Goal: Browse casually: Explore the website without a specific task or goal

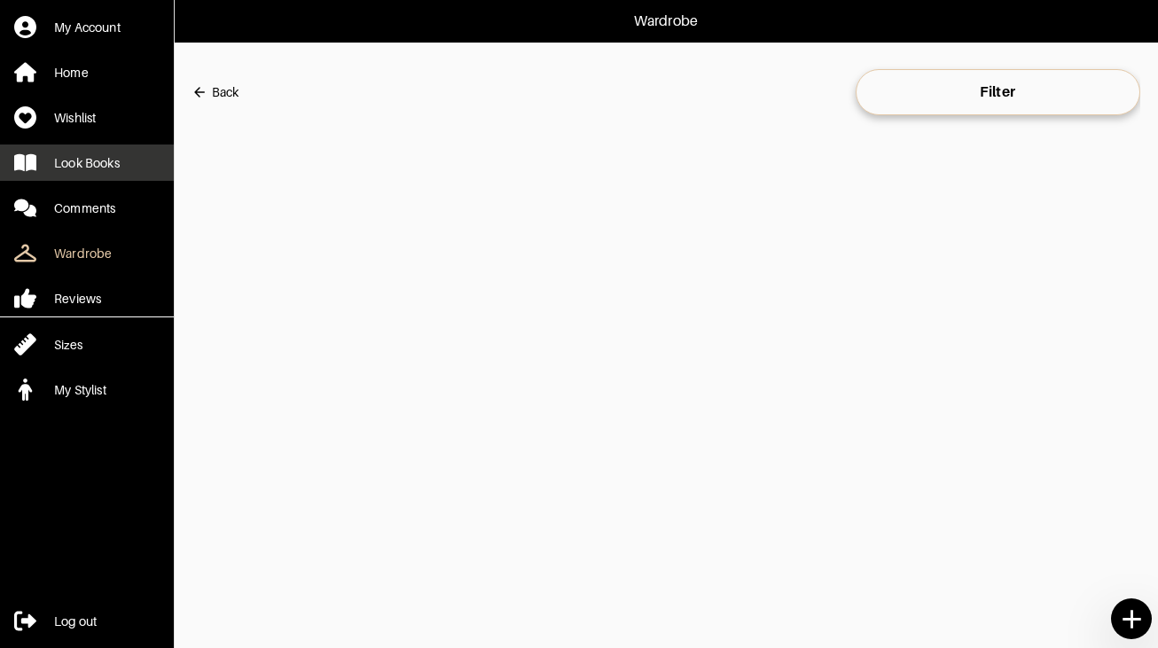
click at [114, 161] on div "Look Books" at bounding box center [87, 163] width 66 height 18
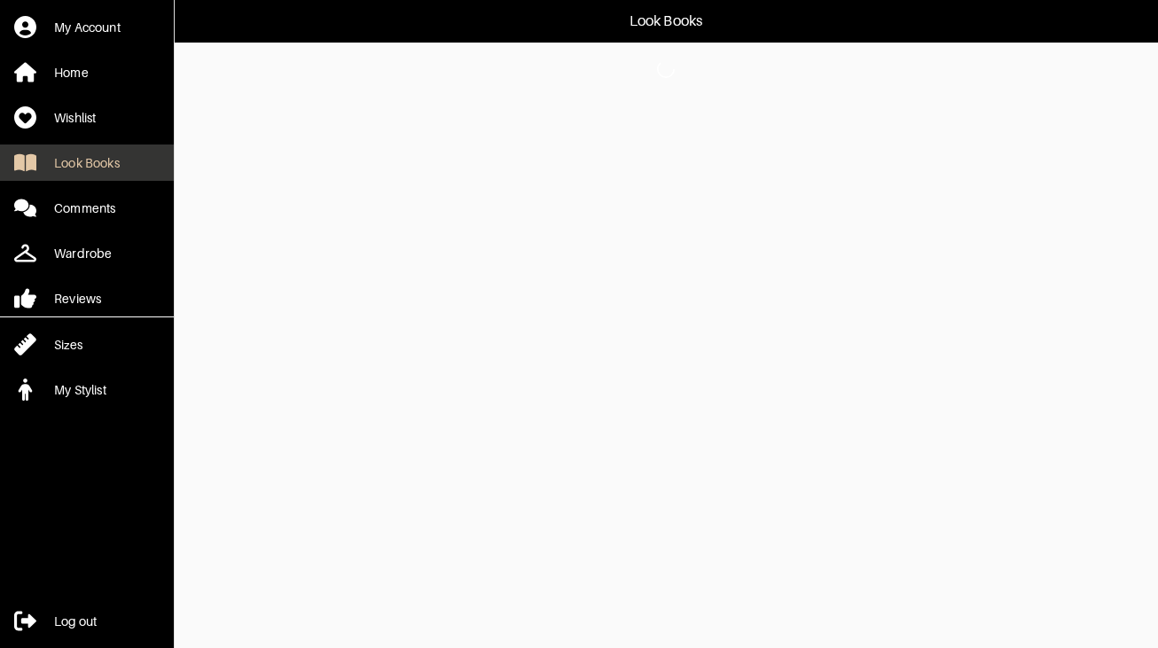
click at [118, 169] on div "Look Books" at bounding box center [87, 163] width 66 height 18
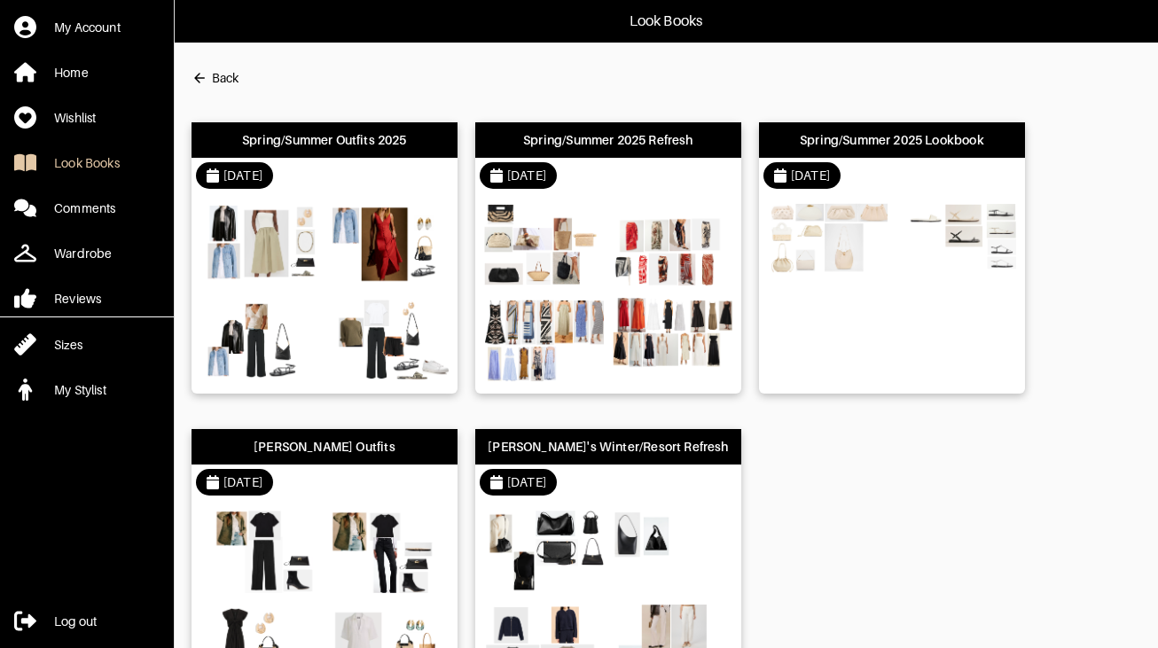
click at [267, 155] on div "Spring/Summer Outfits 2025" at bounding box center [325, 139] width 266 height 35
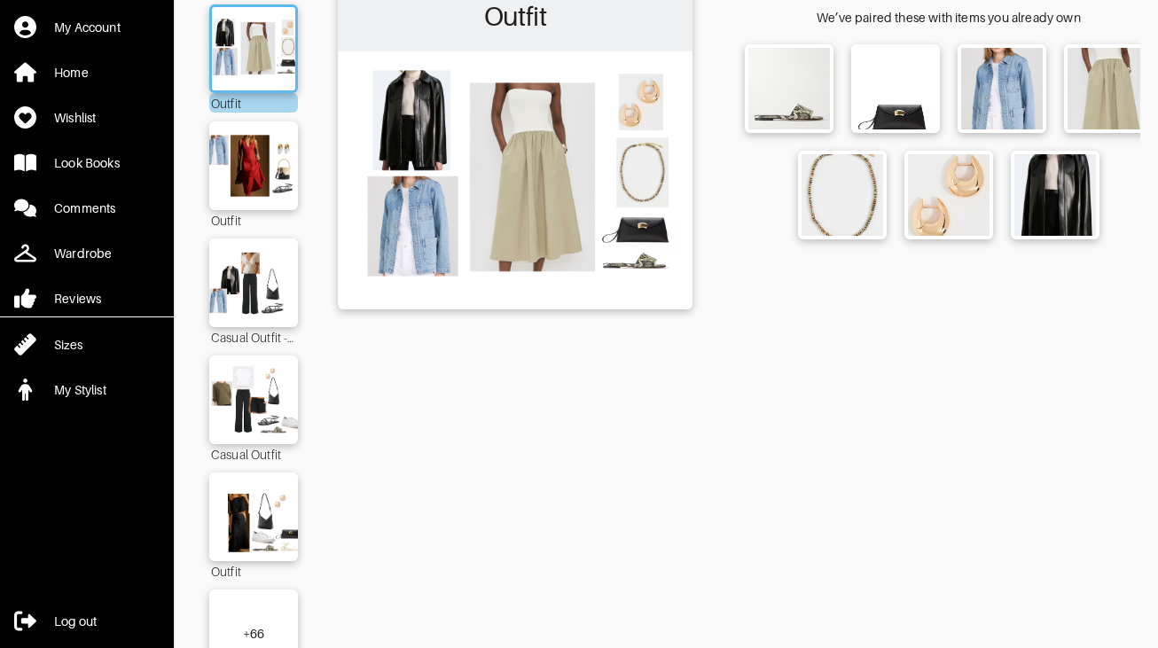
scroll to position [203, 0]
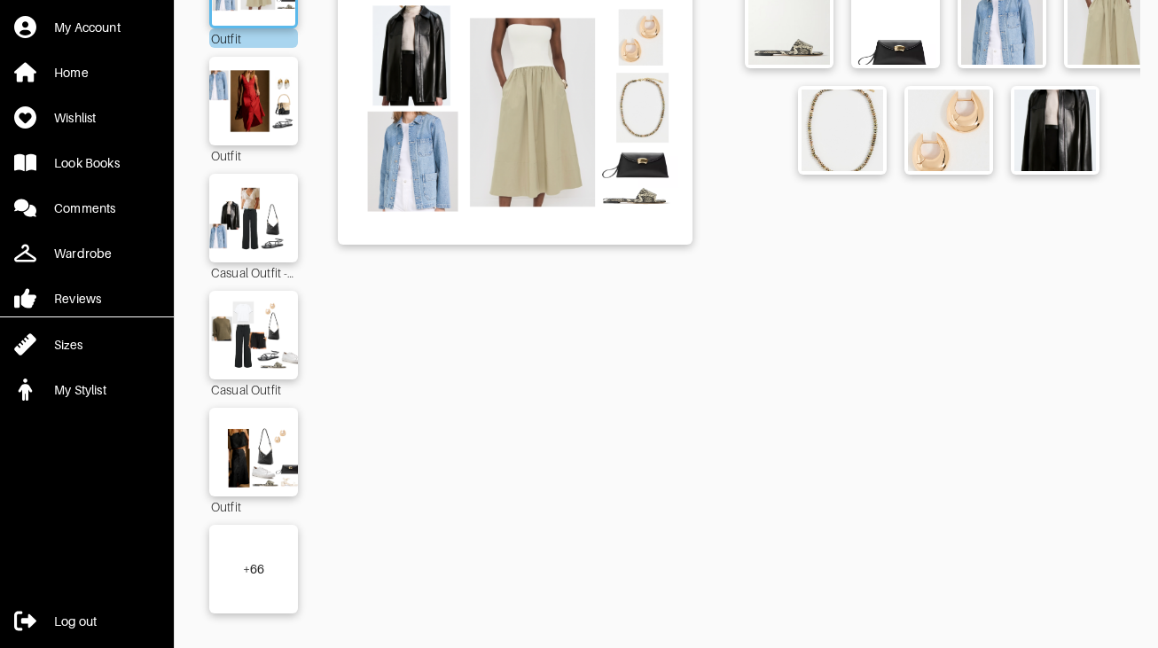
click at [277, 576] on div "+ 66" at bounding box center [253, 569] width 89 height 89
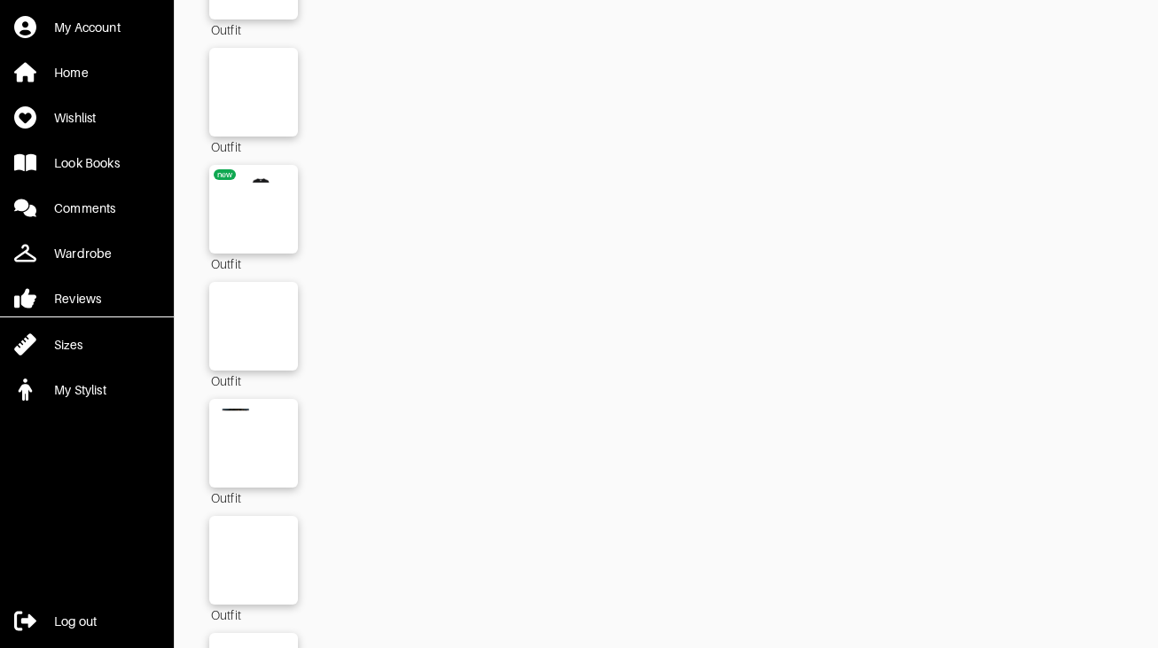
scroll to position [6983, 0]
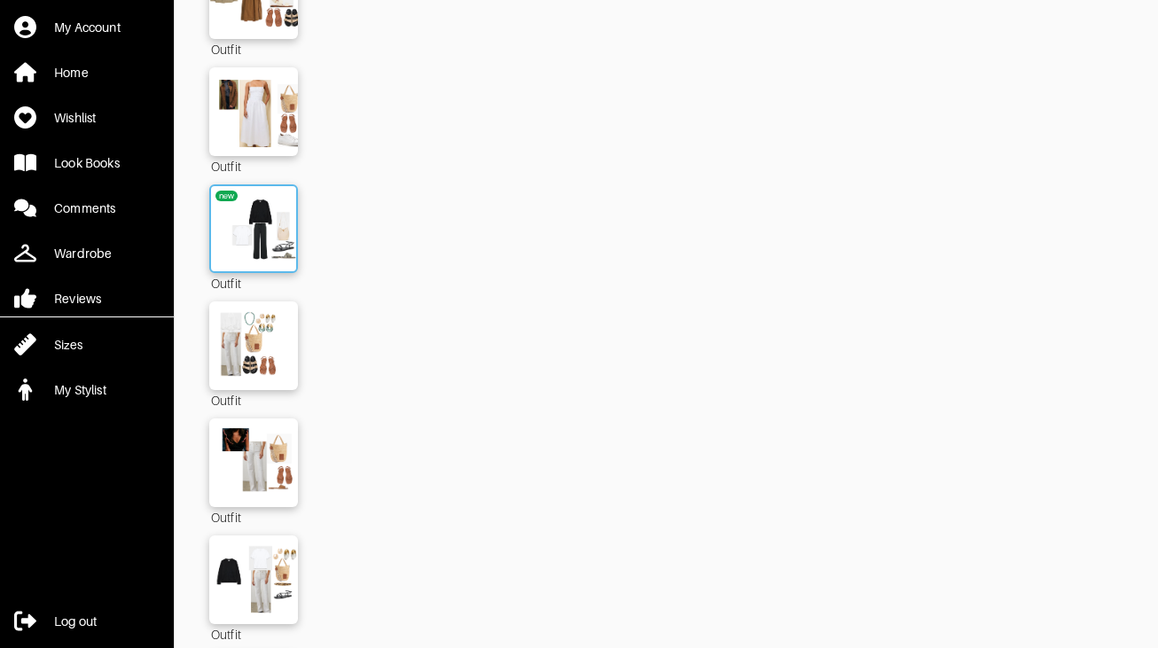
click at [278, 212] on img at bounding box center [254, 228] width 96 height 67
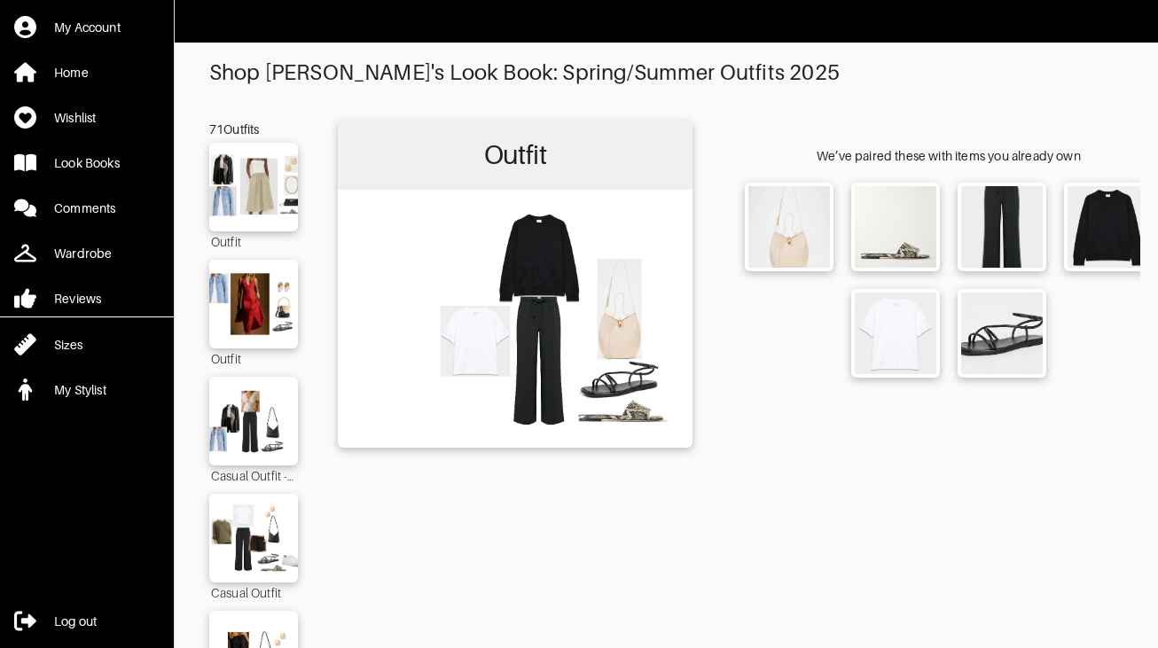
click at [592, 400] on img at bounding box center [515, 318] width 337 height 238
click at [542, 311] on img at bounding box center [515, 318] width 337 height 238
